Goal: Check status

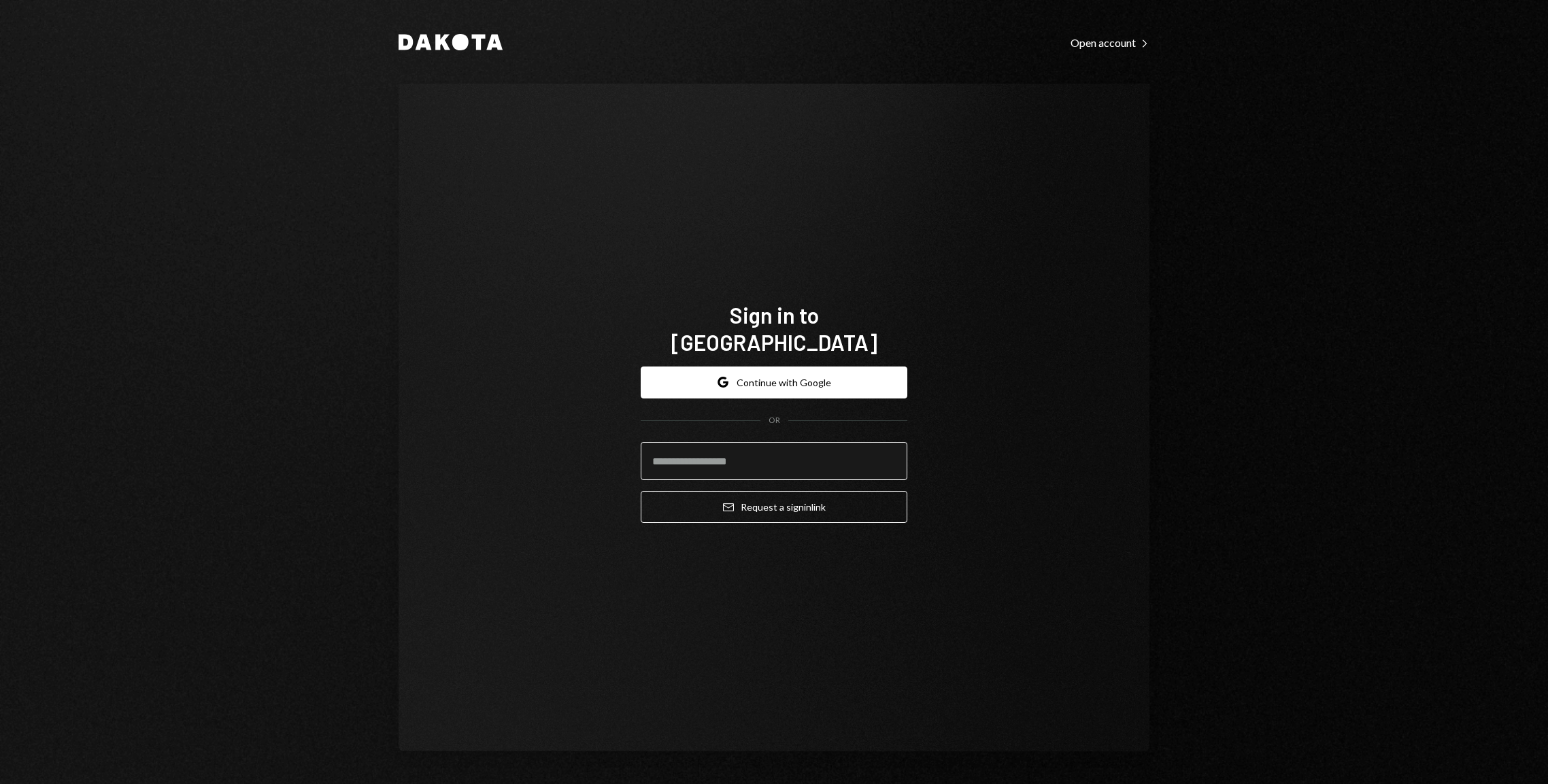
click at [728, 444] on input "email" at bounding box center [774, 461] width 267 height 38
type input "**********"
click at [825, 497] on button "Email Request a sign in link" at bounding box center [774, 507] width 267 height 32
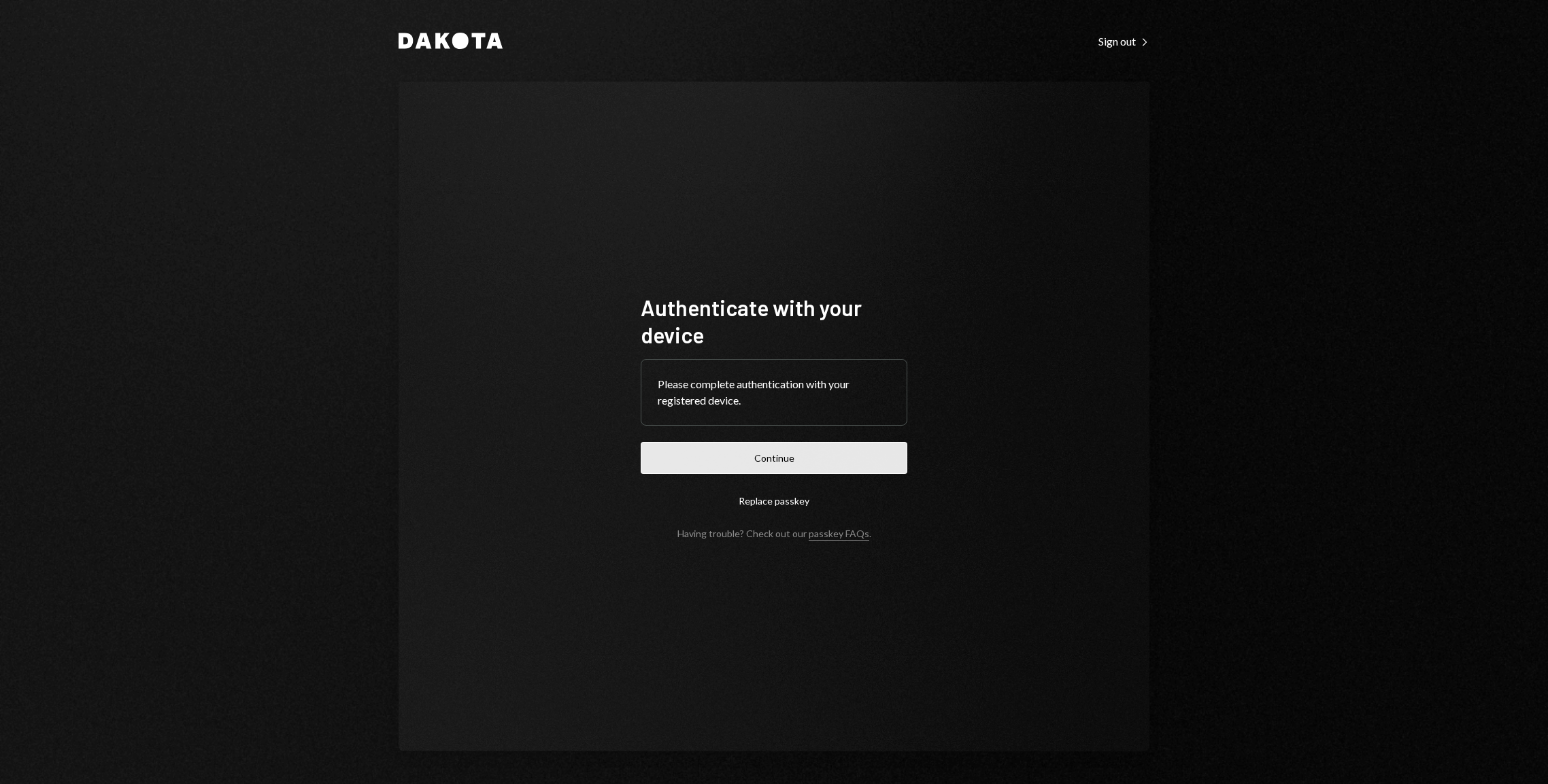
click at [813, 462] on button "Continue" at bounding box center [774, 458] width 267 height 32
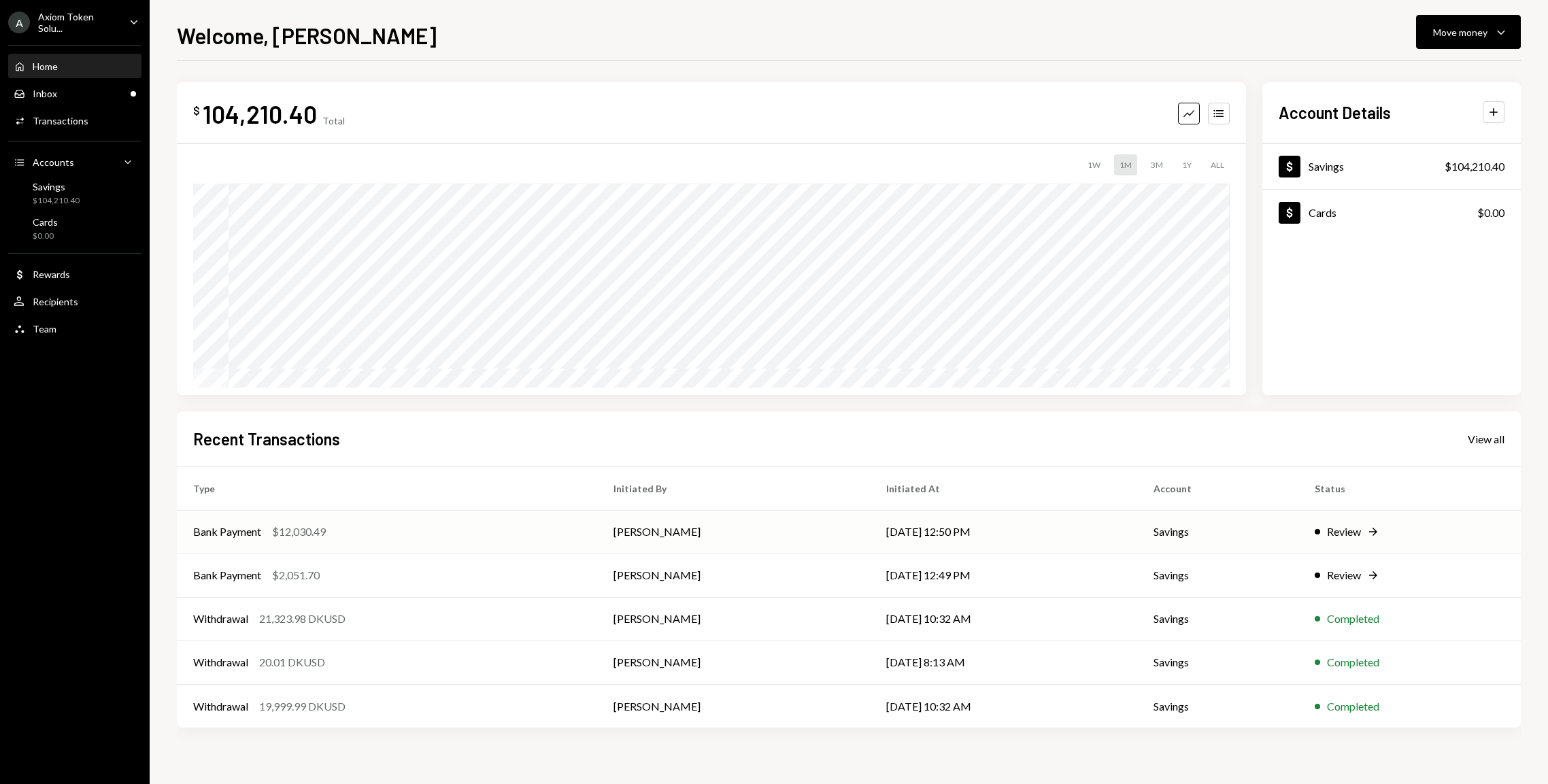
click at [318, 522] on td "Bank Payment $12,030.49" at bounding box center [387, 532] width 420 height 44
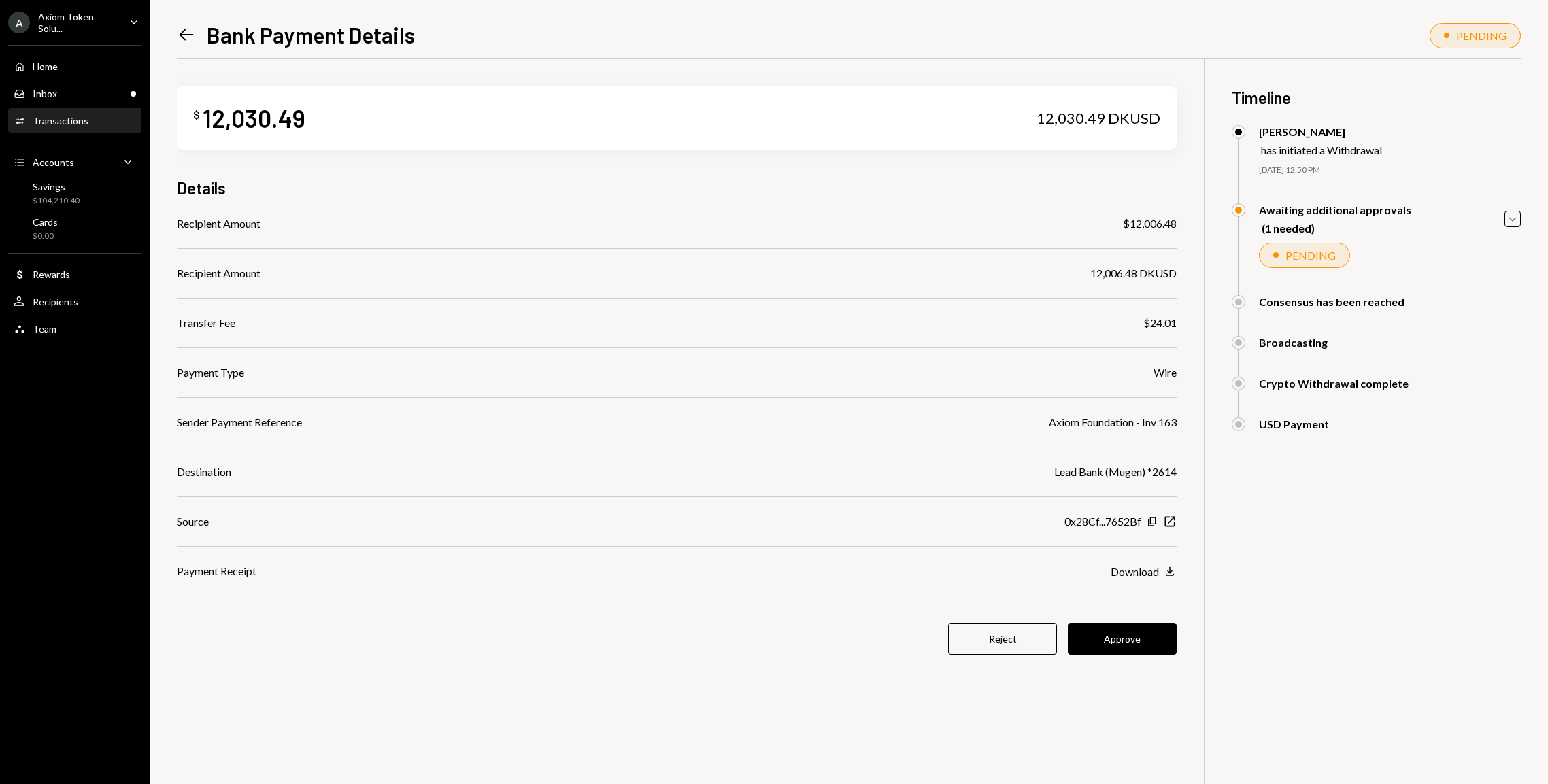
click at [191, 31] on icon "Left Arrow" at bounding box center [186, 34] width 19 height 19
